Goal: Task Accomplishment & Management: Use online tool/utility

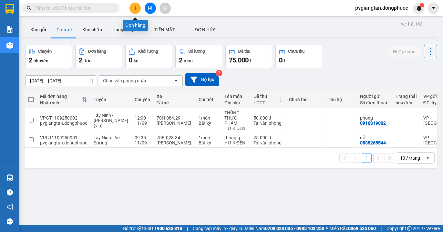
click at [135, 7] on icon "plus" at bounding box center [135, 8] width 5 height 5
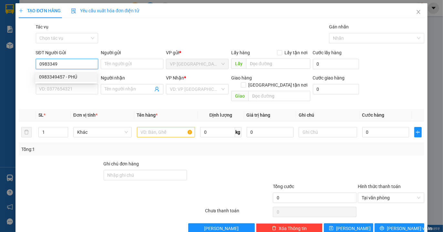
click at [72, 75] on div "0983349457 - PHÚ" at bounding box center [66, 76] width 54 height 7
type input "0983349457"
type input "PHÚ"
type input "0933716719"
type input "SANG"
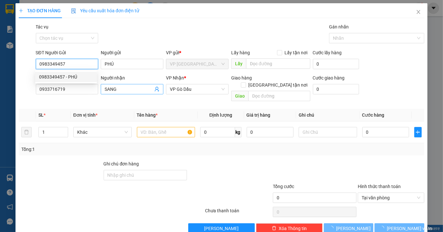
type input "20.000"
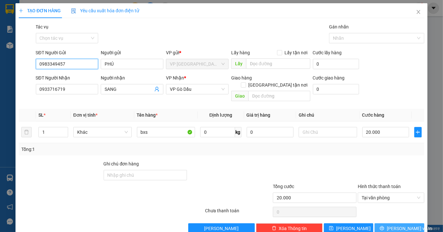
type input "0983349457"
click at [390, 225] on span "[PERSON_NAME] và In" at bounding box center [409, 228] width 45 height 7
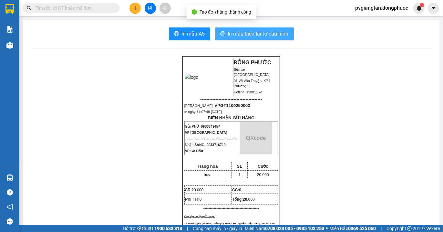
click at [242, 32] on span "In mẫu biên lai tự cấu hình" at bounding box center [258, 34] width 61 height 8
